Goal: Task Accomplishment & Management: Complete application form

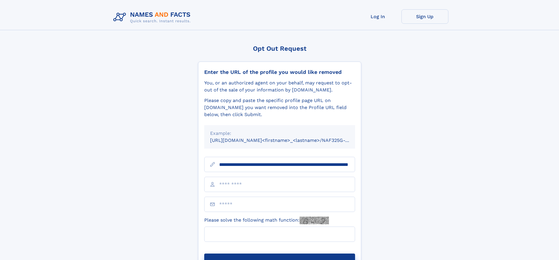
type input "**********"
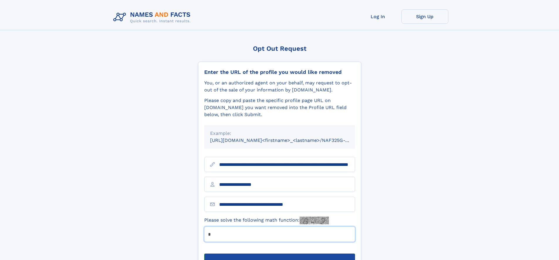
type input "*"
click at [279, 254] on button "Submit Opt Out Request" at bounding box center [279, 263] width 151 height 19
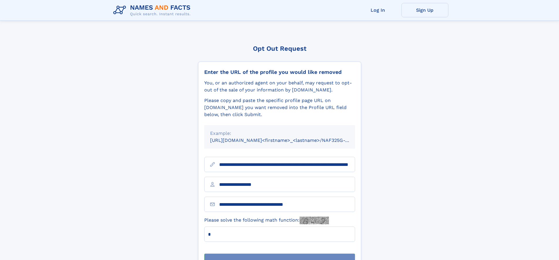
scroll to position [19, 0]
